Goal: Transaction & Acquisition: Purchase product/service

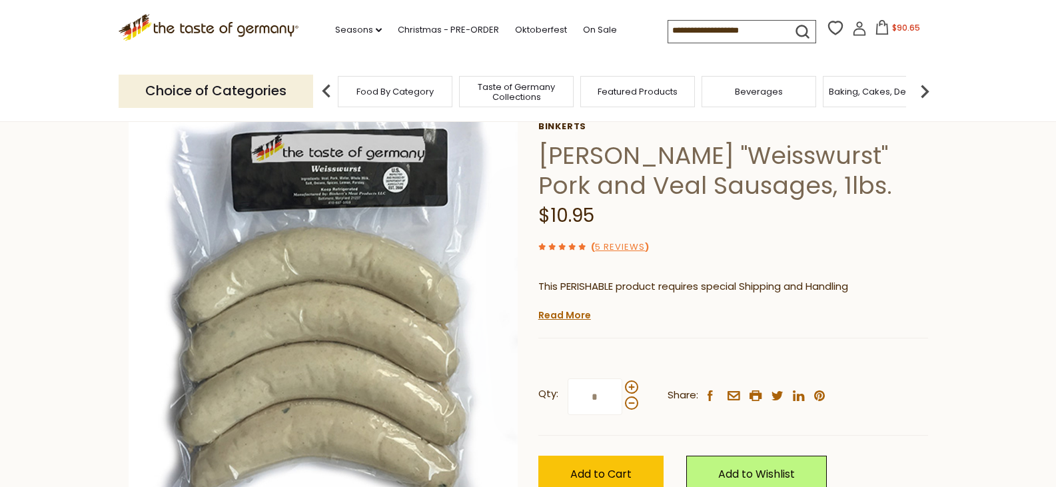
scroll to position [133, 0]
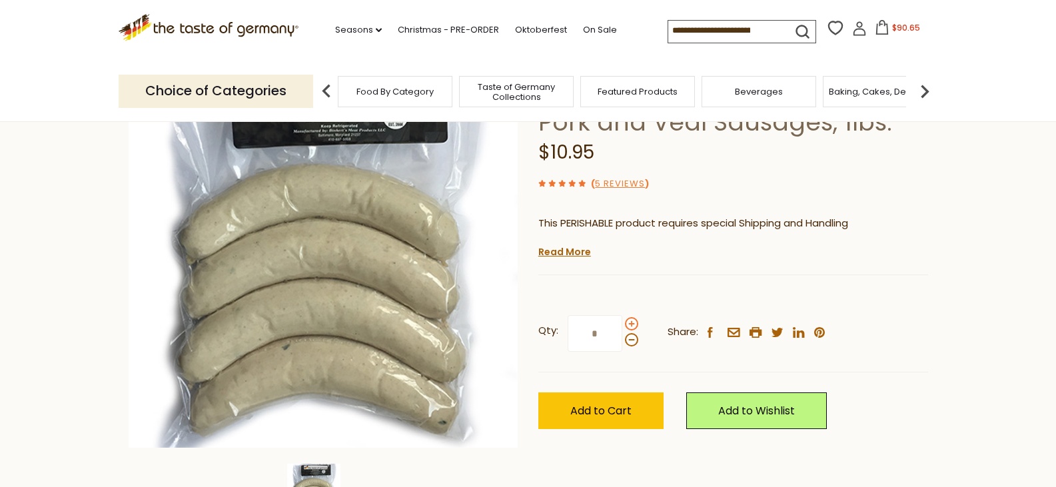
click at [630, 320] on span at bounding box center [631, 323] width 13 height 13
click at [622, 320] on input "*" at bounding box center [595, 333] width 55 height 37
click at [630, 320] on span at bounding box center [631, 323] width 13 height 13
click at [622, 320] on input "*" at bounding box center [595, 333] width 55 height 37
click at [630, 320] on span at bounding box center [631, 323] width 13 height 13
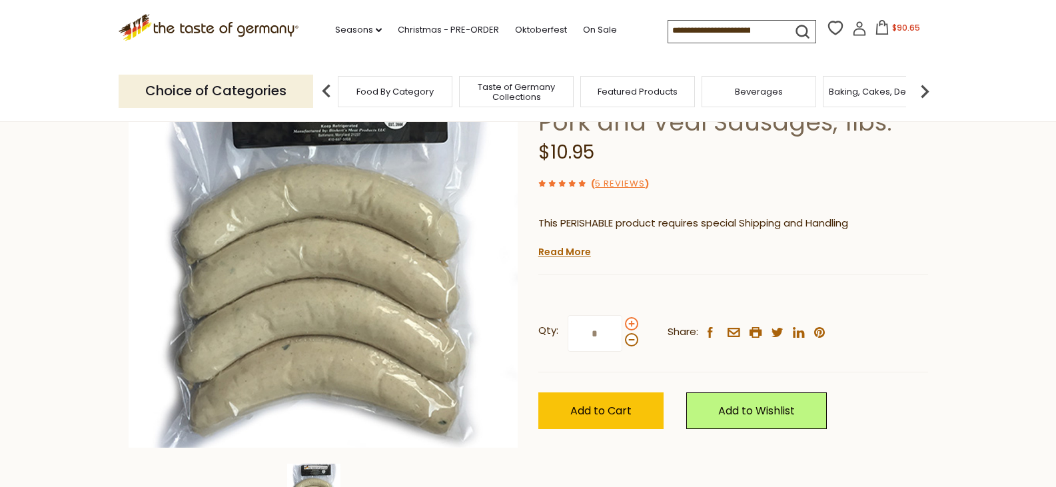
click at [622, 320] on input "*" at bounding box center [595, 333] width 55 height 37
click at [630, 320] on span at bounding box center [631, 323] width 13 height 13
click at [622, 320] on input "*" at bounding box center [595, 333] width 55 height 37
click at [630, 320] on span at bounding box center [631, 323] width 13 height 13
click at [622, 320] on input "*" at bounding box center [595, 333] width 55 height 37
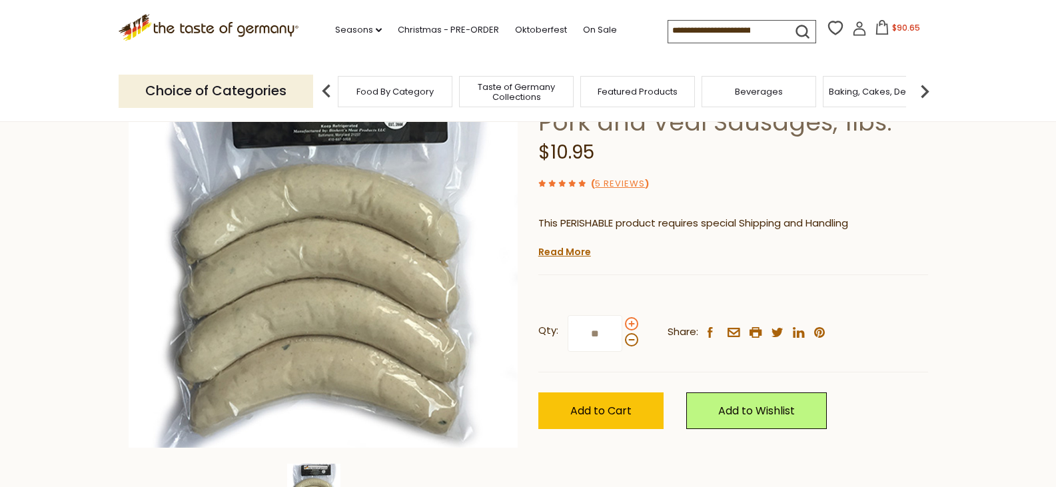
click at [630, 320] on span at bounding box center [631, 323] width 13 height 13
click at [622, 320] on input "**" at bounding box center [595, 333] width 55 height 37
click at [631, 341] on span at bounding box center [631, 339] width 13 height 13
click at [622, 341] on input "**" at bounding box center [595, 333] width 55 height 37
click at [631, 341] on span at bounding box center [631, 339] width 13 height 13
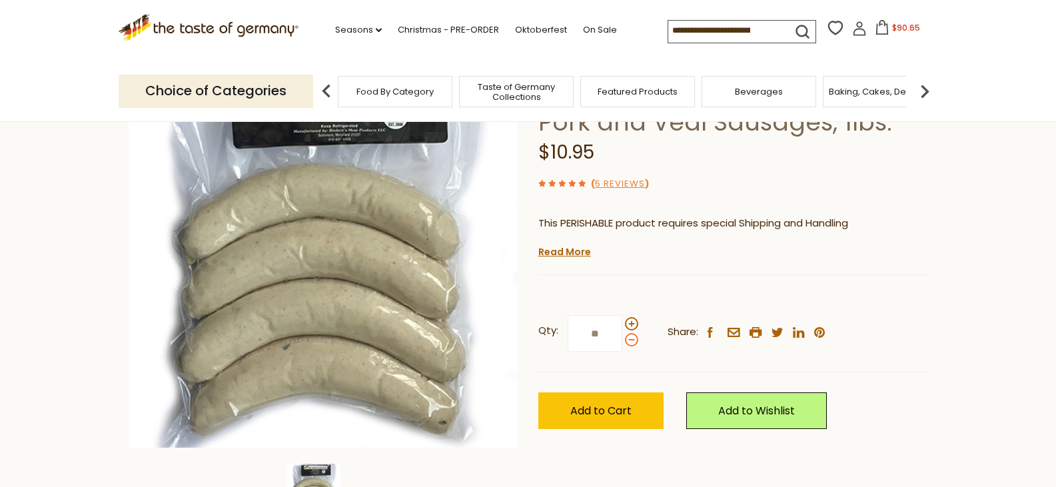
click at [622, 341] on input "**" at bounding box center [595, 333] width 55 height 37
click at [631, 341] on span at bounding box center [631, 339] width 13 height 13
click at [622, 341] on input "*" at bounding box center [595, 333] width 55 height 37
click at [632, 325] on span at bounding box center [631, 323] width 13 height 13
click at [622, 325] on input "*" at bounding box center [595, 333] width 55 height 37
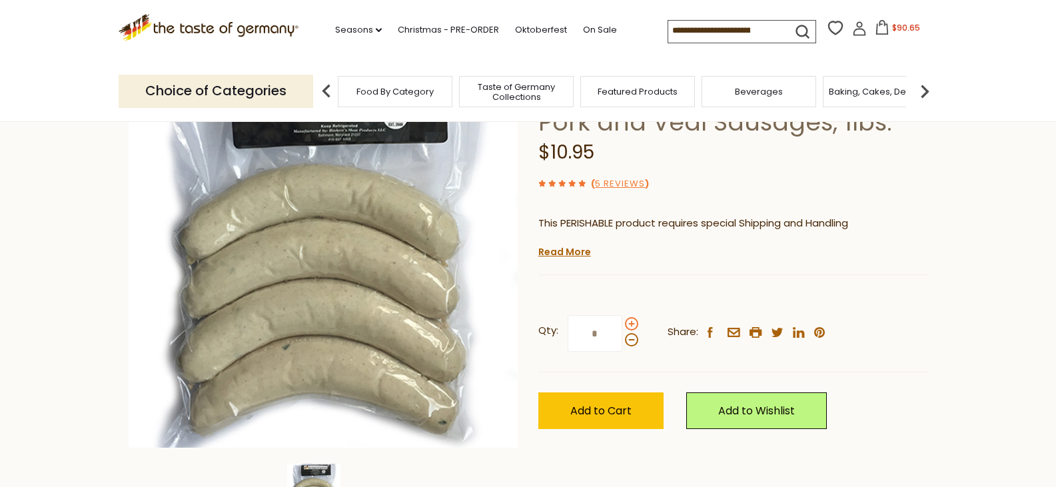
type input "*"
click at [636, 417] on button "Add to Cart" at bounding box center [600, 410] width 125 height 37
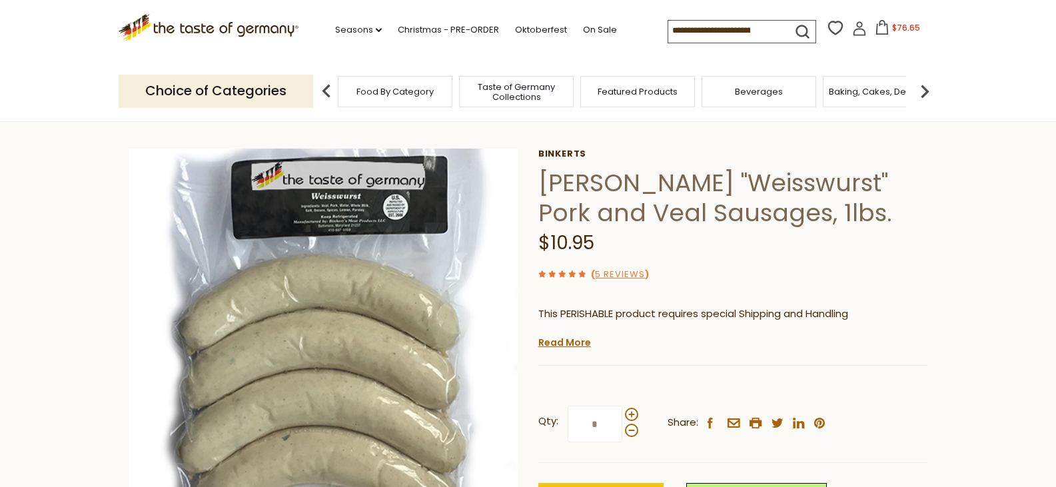
scroll to position [0, 0]
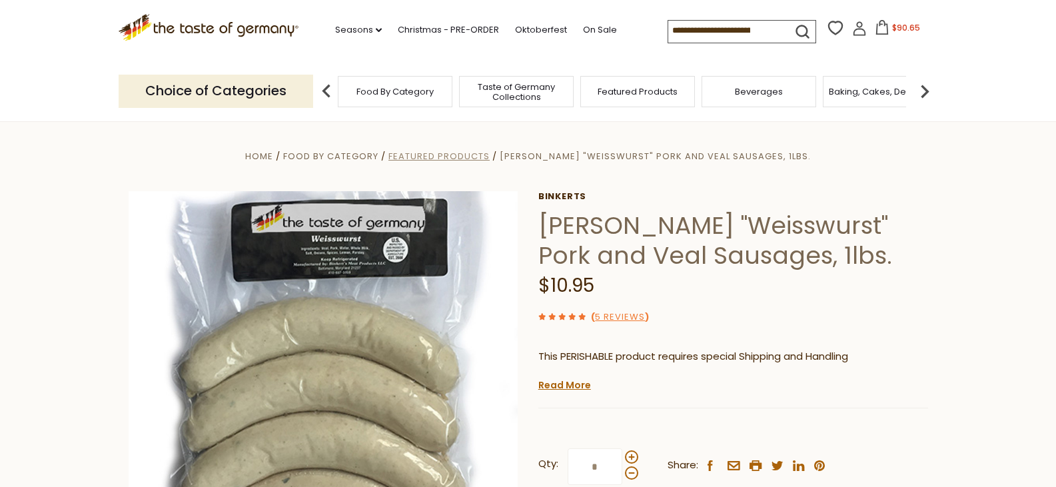
click at [465, 151] on span "Featured Products" at bounding box center [438, 156] width 101 height 13
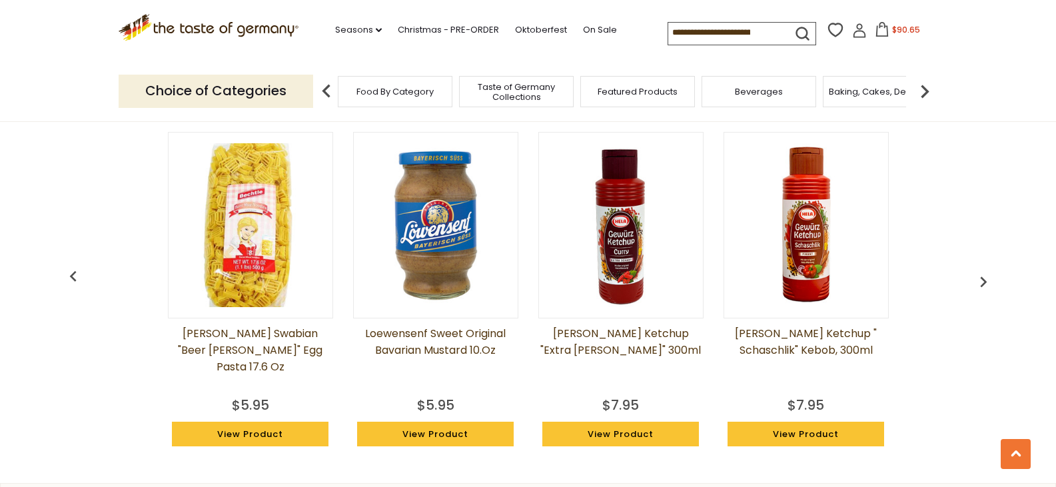
scroll to position [1066, 0]
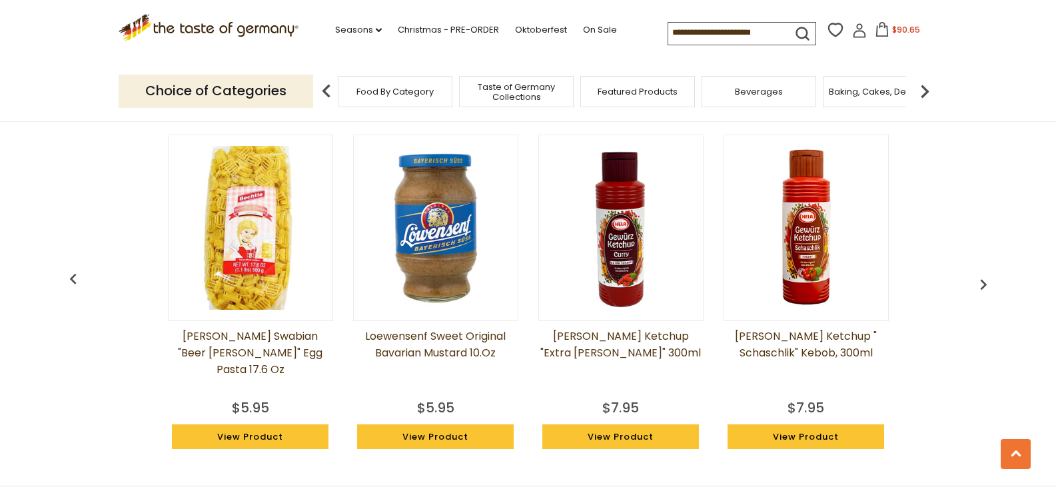
click at [977, 287] on img "button" at bounding box center [983, 284] width 21 height 21
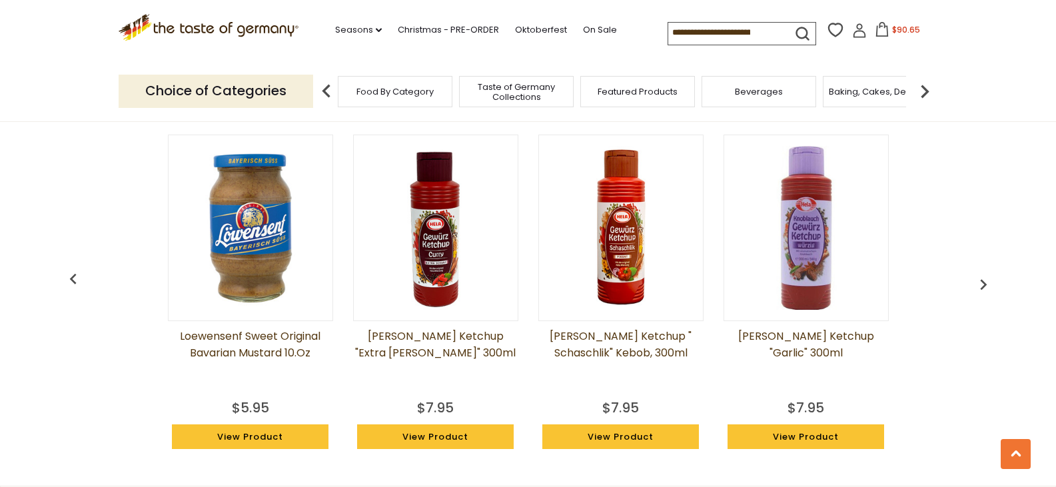
click at [977, 287] on img "button" at bounding box center [983, 284] width 21 height 21
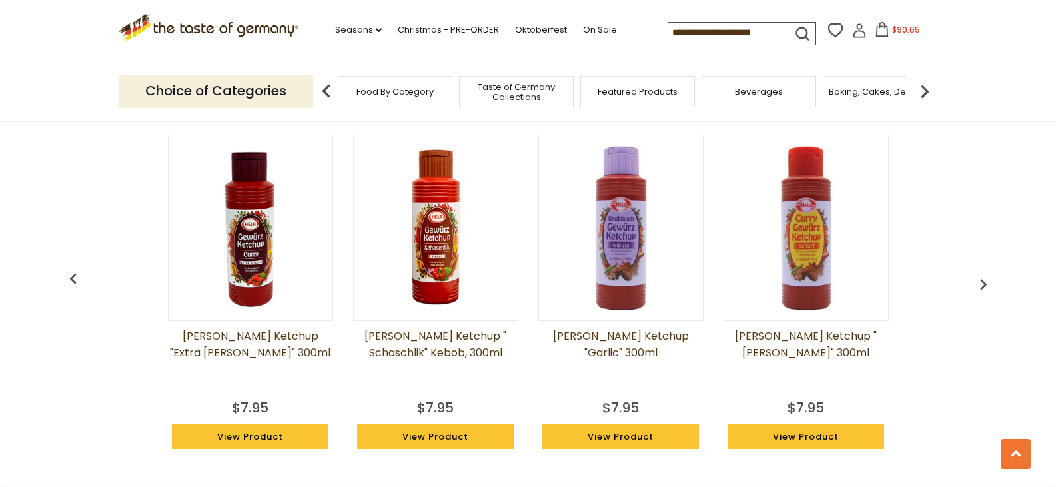
click at [977, 285] on img "button" at bounding box center [983, 284] width 21 height 21
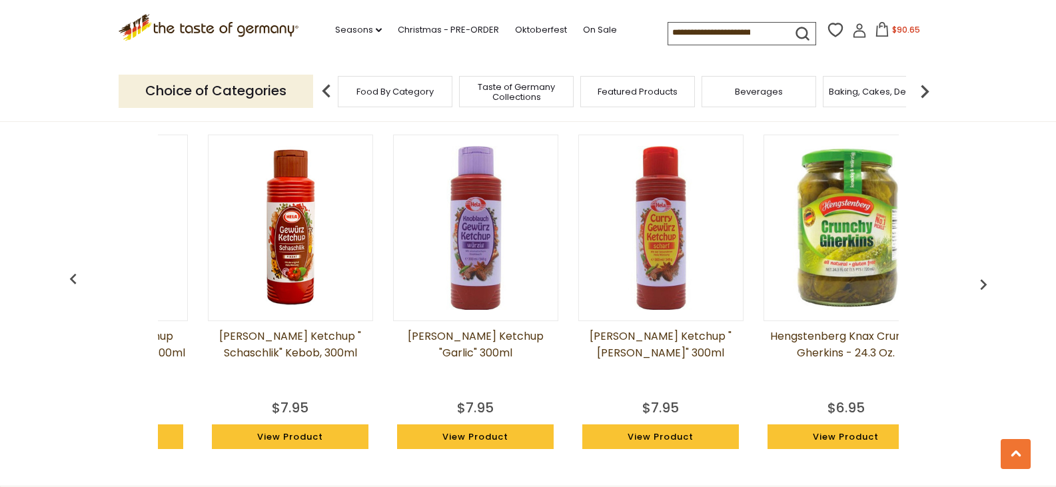
click at [977, 285] on img "button" at bounding box center [983, 284] width 21 height 21
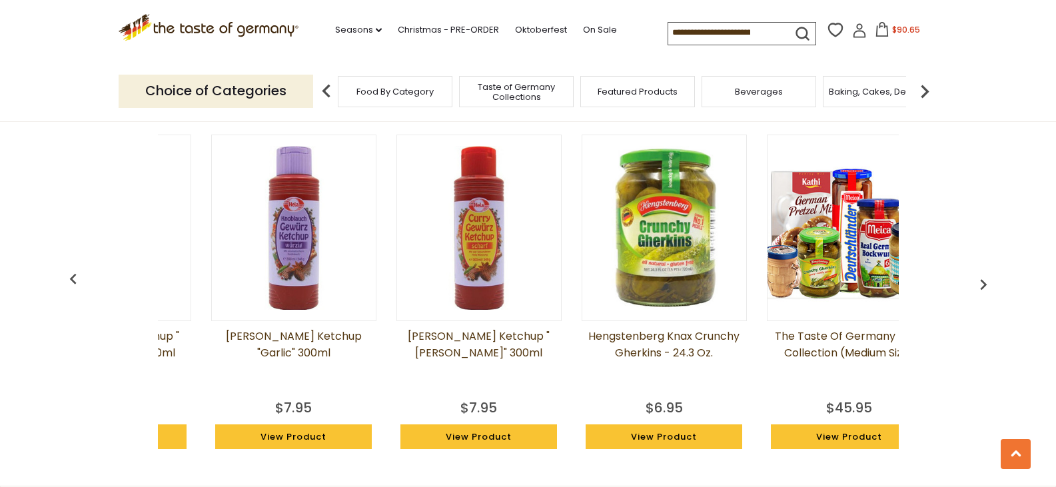
click at [977, 285] on img "button" at bounding box center [983, 284] width 21 height 21
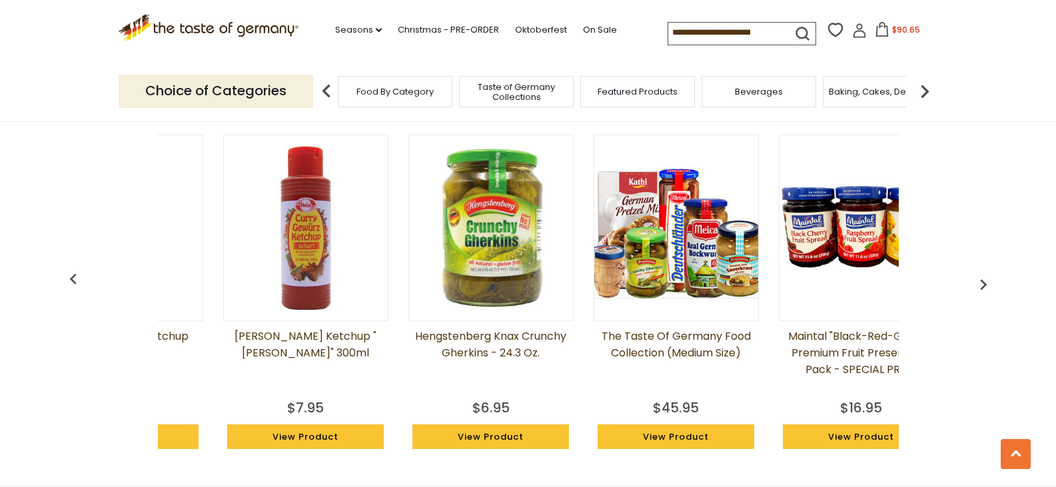
click at [977, 285] on img "button" at bounding box center [983, 284] width 21 height 21
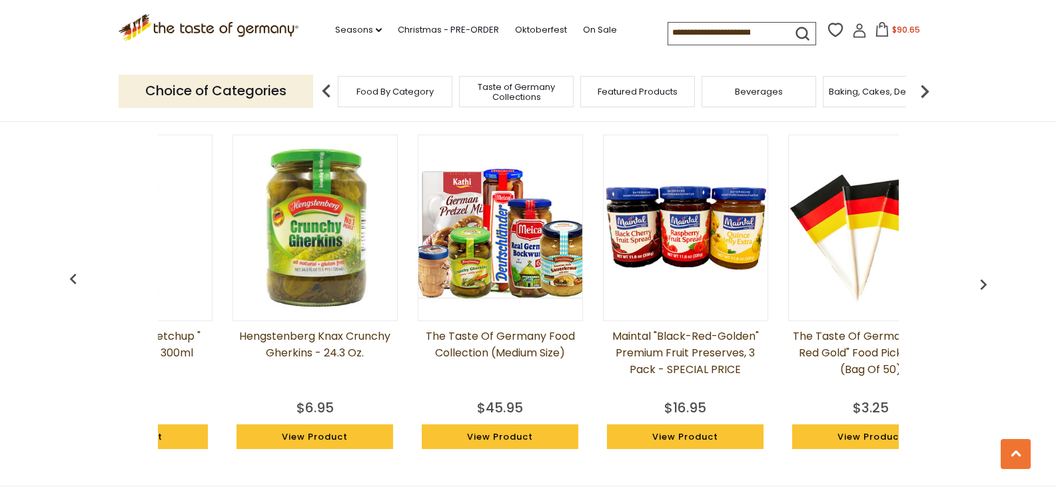
click at [977, 285] on img "button" at bounding box center [983, 284] width 21 height 21
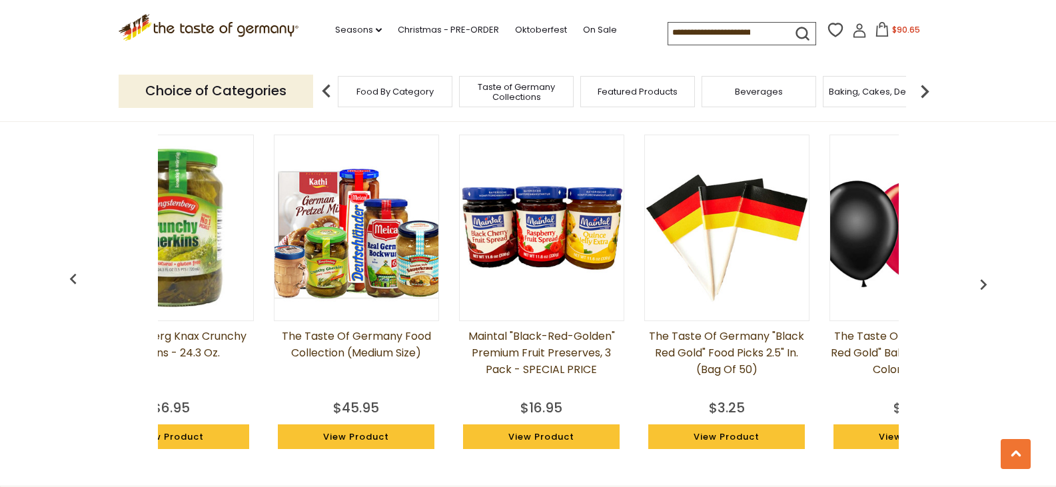
click at [977, 285] on img "button" at bounding box center [983, 284] width 21 height 21
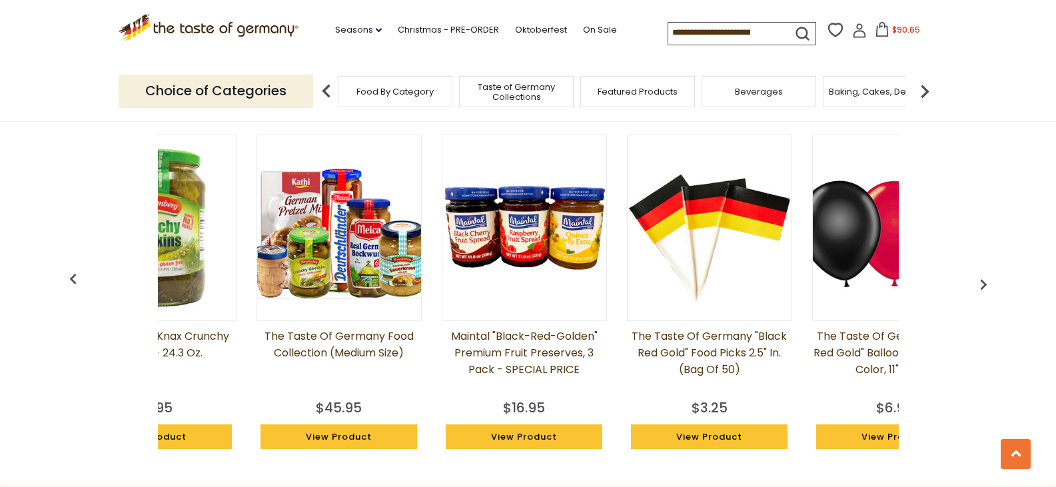
click at [977, 285] on img "button" at bounding box center [983, 284] width 21 height 21
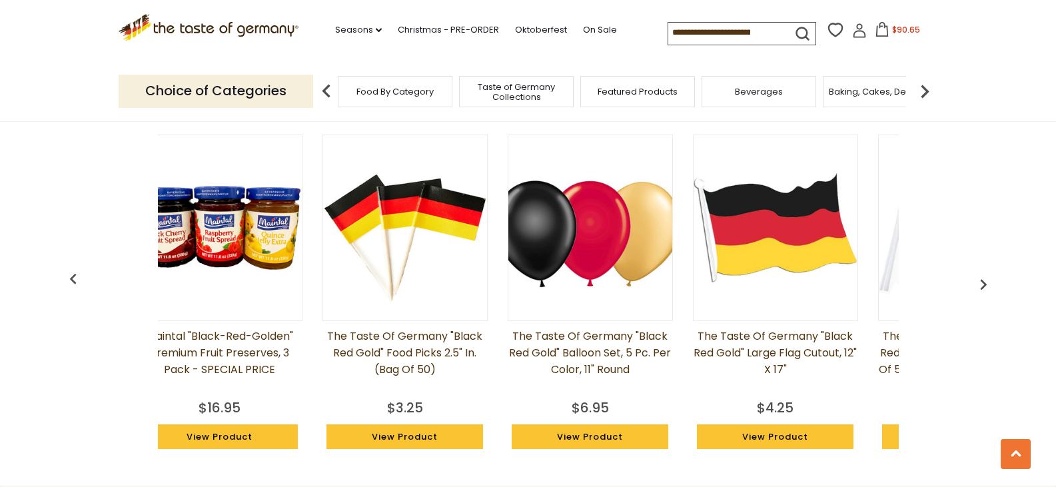
click at [977, 285] on img "button" at bounding box center [983, 284] width 21 height 21
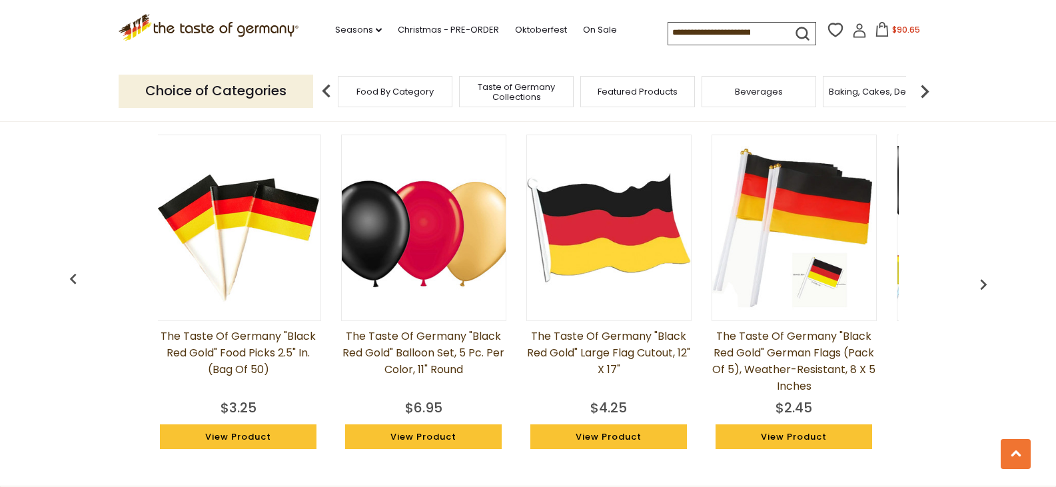
click at [977, 285] on img "button" at bounding box center [983, 284] width 21 height 21
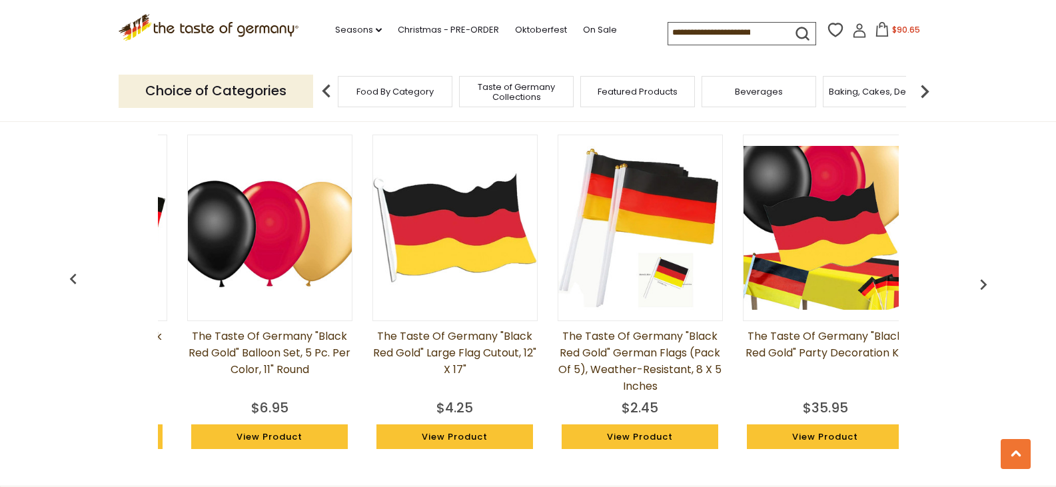
click at [977, 285] on img "button" at bounding box center [983, 284] width 21 height 21
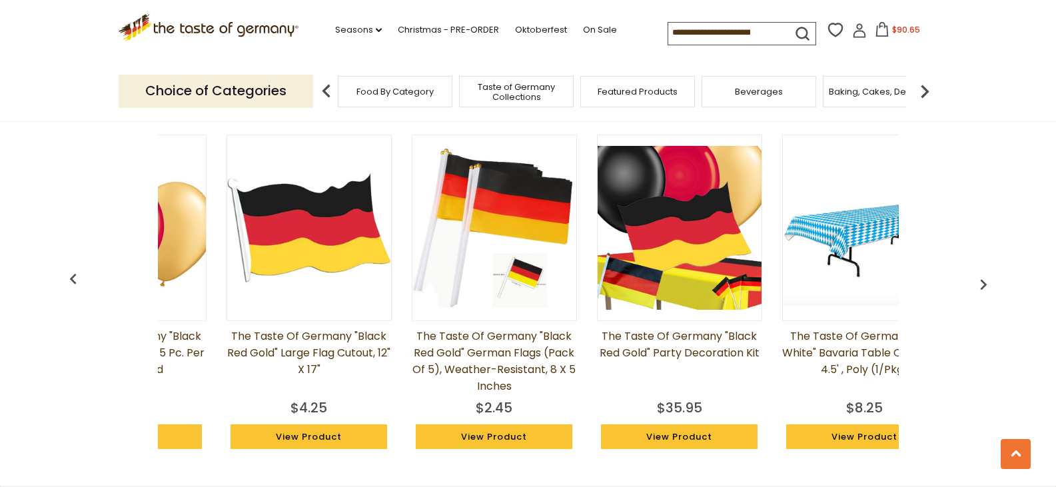
click at [977, 285] on img "button" at bounding box center [983, 284] width 21 height 21
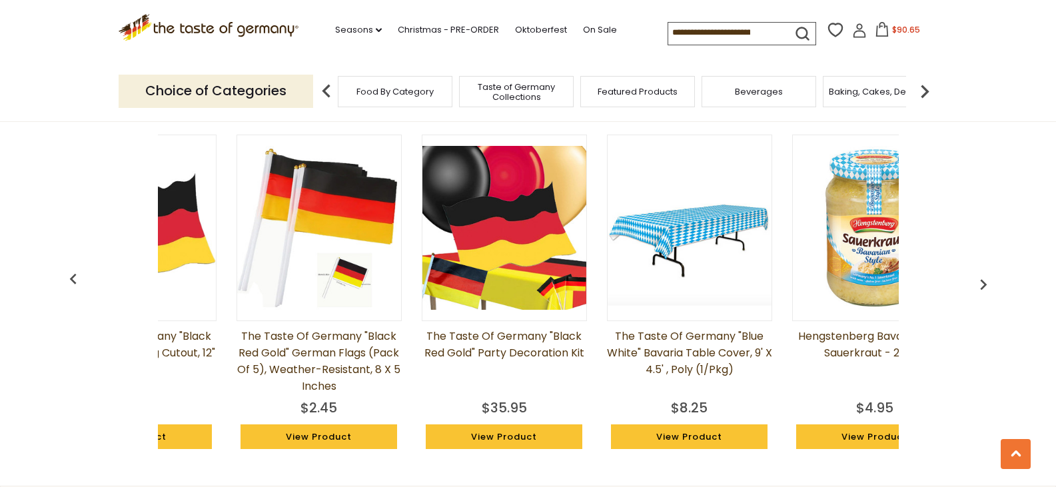
click at [977, 285] on img "button" at bounding box center [983, 284] width 21 height 21
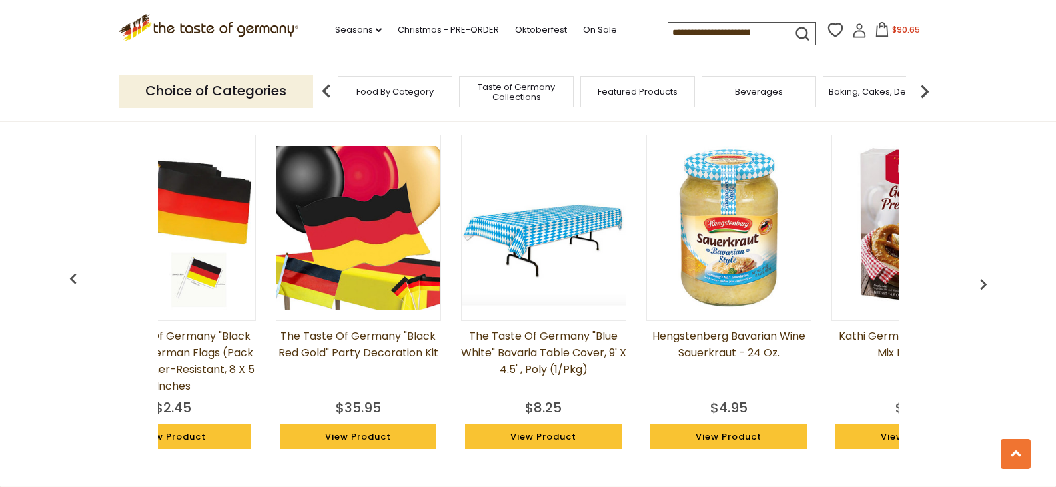
click at [977, 285] on img "button" at bounding box center [983, 284] width 21 height 21
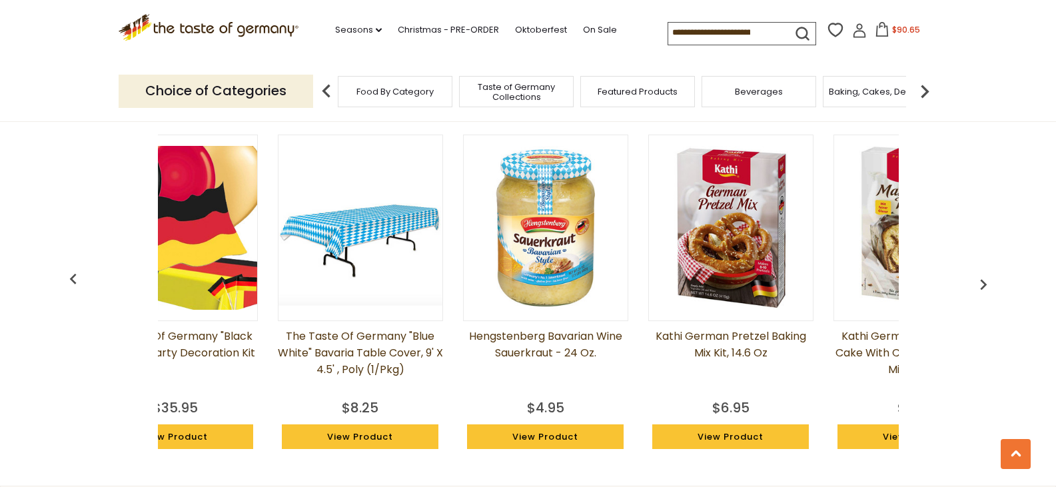
click at [977, 285] on img "button" at bounding box center [983, 284] width 21 height 21
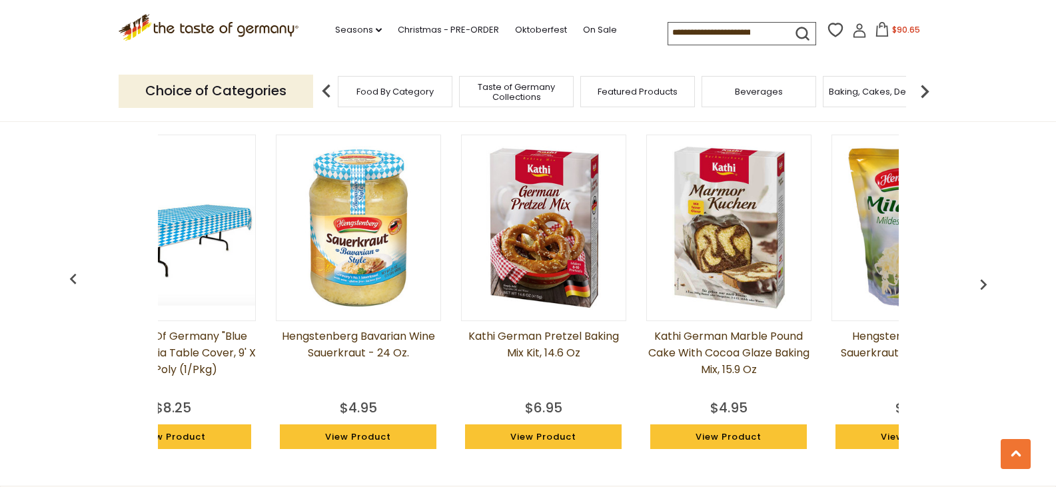
click at [977, 285] on img "button" at bounding box center [983, 284] width 21 height 21
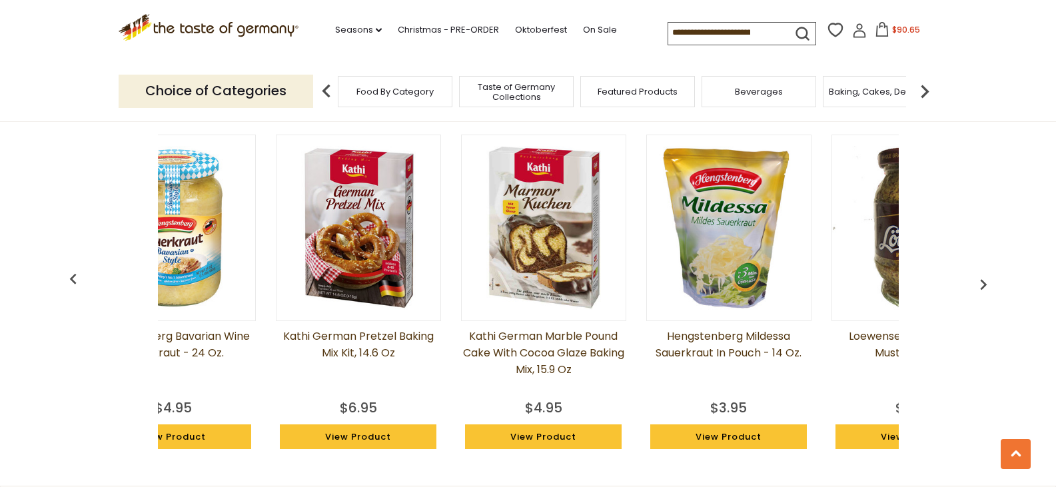
click at [983, 288] on img "button" at bounding box center [983, 284] width 21 height 21
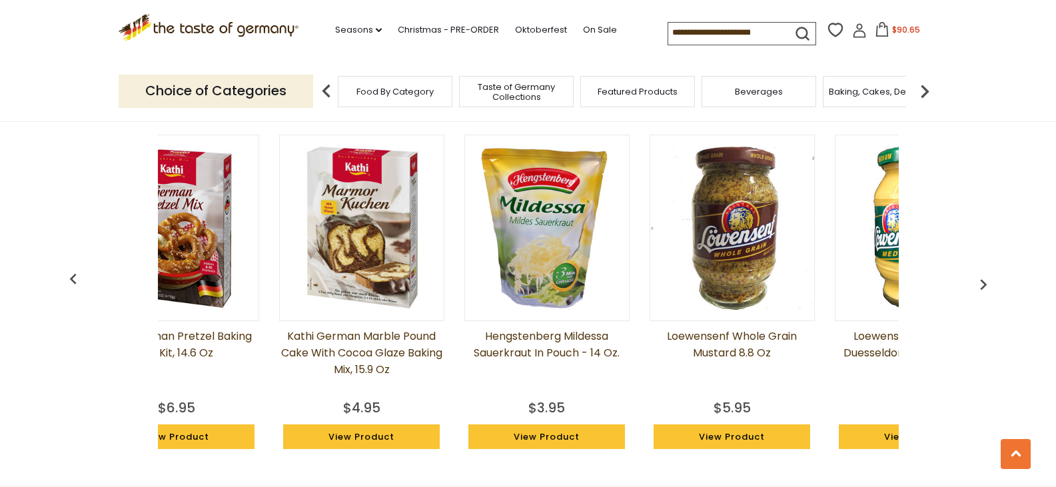
click at [983, 288] on img "button" at bounding box center [983, 284] width 21 height 21
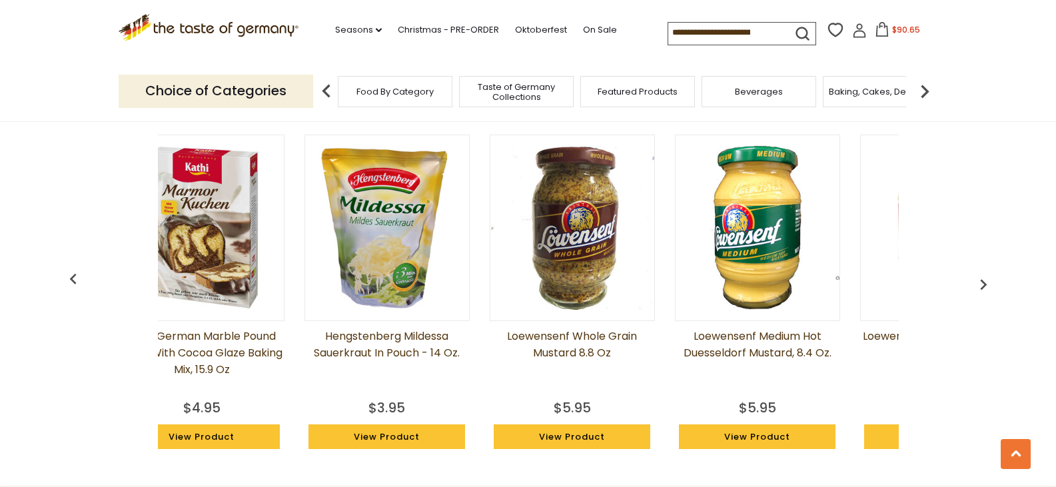
click at [983, 288] on img "button" at bounding box center [983, 284] width 21 height 21
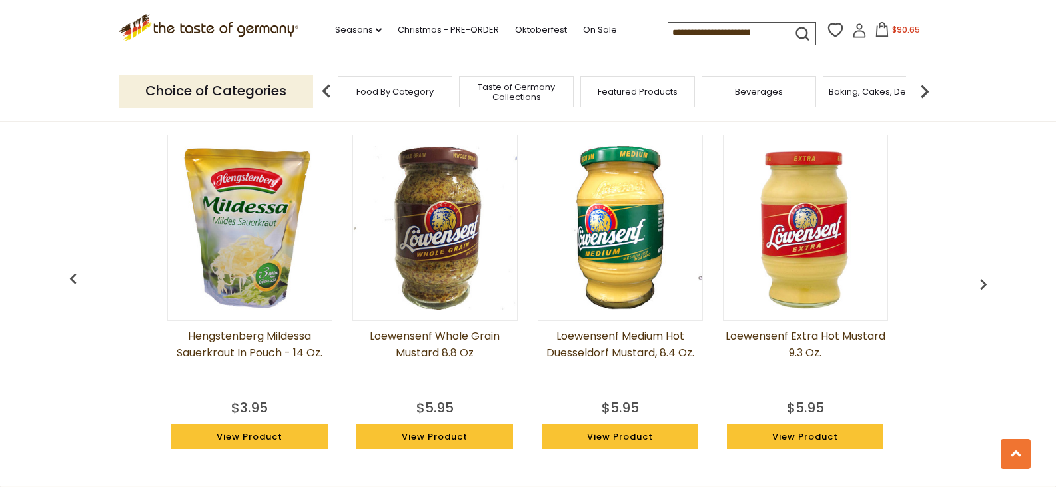
click at [983, 288] on img "button" at bounding box center [983, 284] width 21 height 21
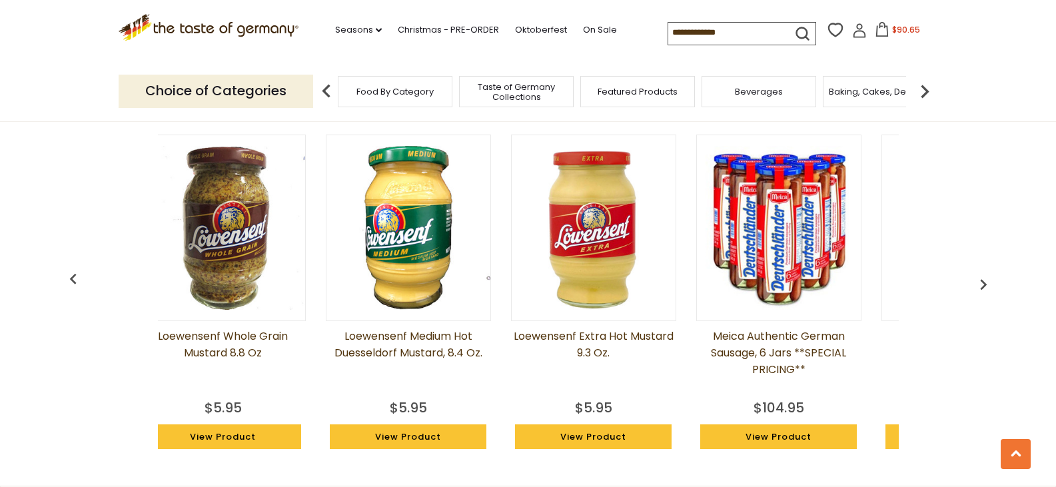
click at [983, 288] on img "button" at bounding box center [983, 284] width 21 height 21
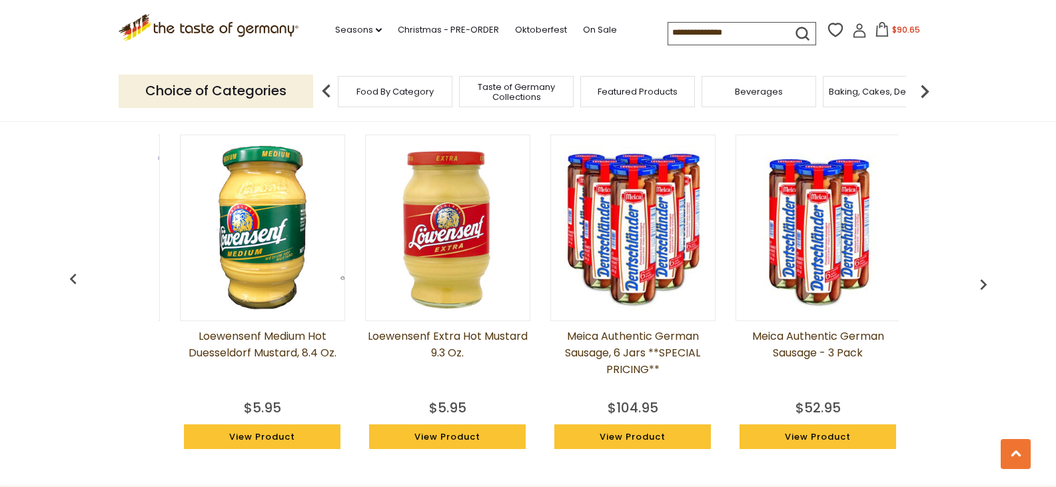
click at [983, 288] on img "button" at bounding box center [983, 284] width 21 height 21
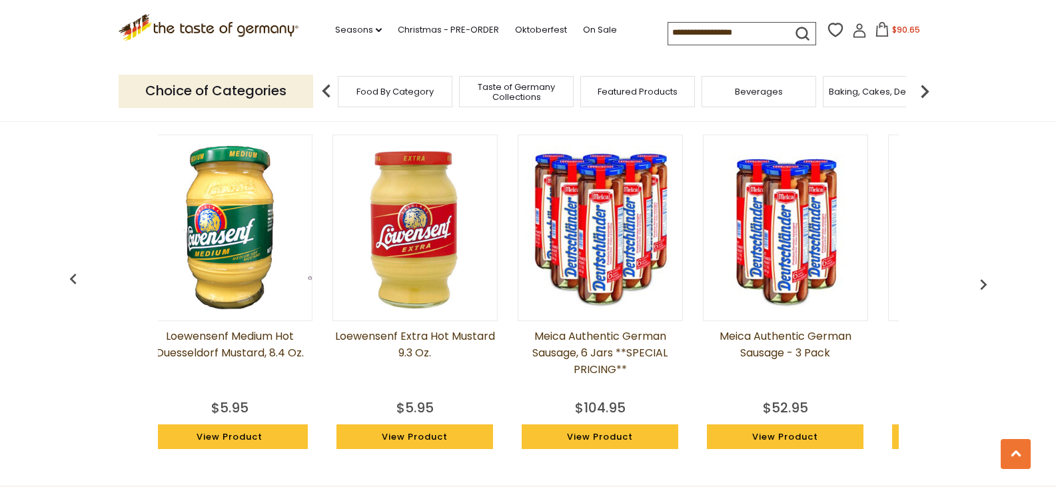
click at [983, 288] on img "button" at bounding box center [983, 284] width 21 height 21
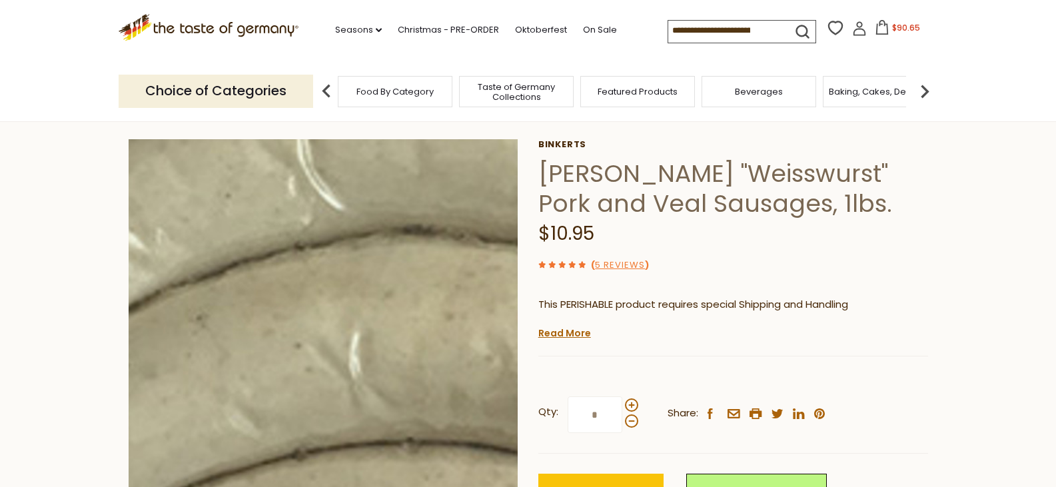
scroll to position [67, 0]
